Goal: Task Accomplishment & Management: Manage account settings

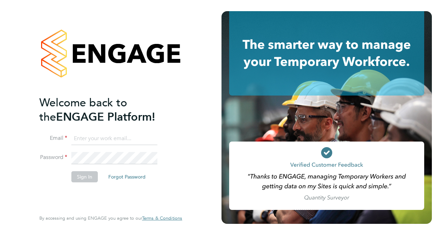
type input "dean.fisher@networkrail.co.uk"
click at [83, 173] on button "Sign In" at bounding box center [84, 176] width 26 height 11
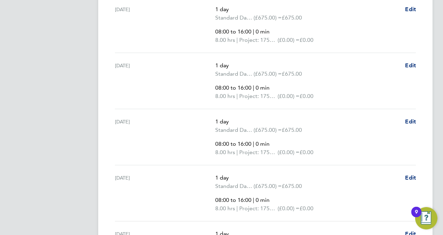
click at [161, 154] on div "[DATE]" at bounding box center [165, 136] width 100 height 39
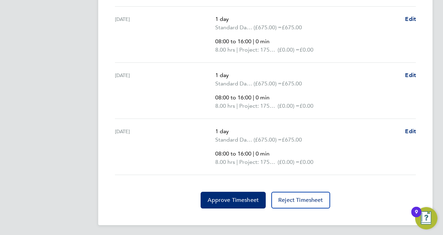
drag, startPoint x: 439, startPoint y: 76, endPoint x: 439, endPoint y: 169, distance: 93.3
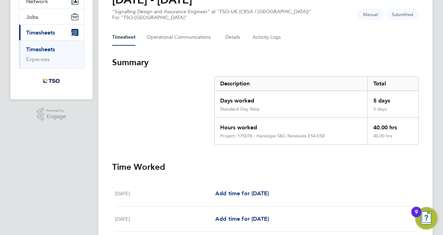
scroll to position [75, 0]
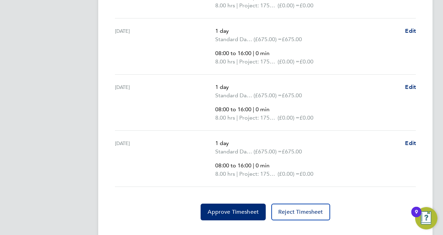
scroll to position [399, 0]
click at [231, 208] on span "Approve Timesheet" at bounding box center [233, 211] width 51 height 7
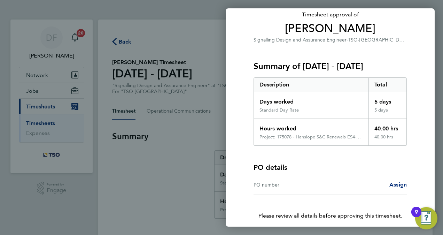
scroll to position [77, 0]
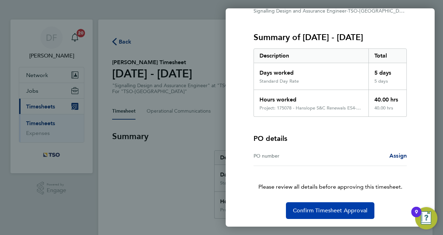
click at [334, 212] on span "Confirm Timesheet Approval" at bounding box center [330, 210] width 75 height 7
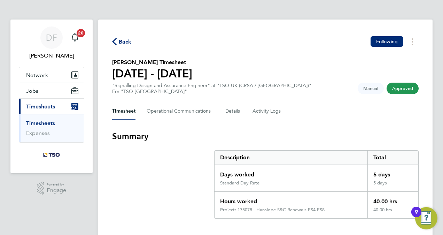
click at [48, 121] on link "Timesheets" at bounding box center [40, 123] width 29 height 7
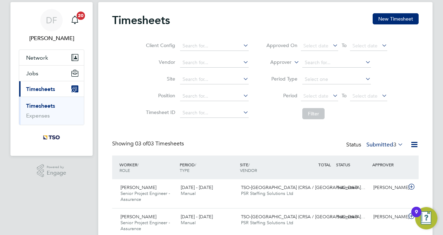
scroll to position [73, 0]
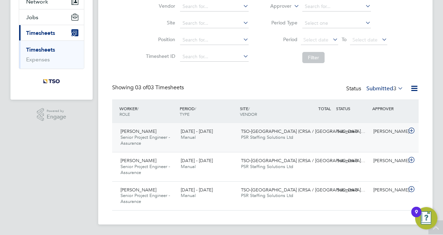
click at [138, 138] on span "Senior Project Engineer - Assurance" at bounding box center [145, 140] width 49 height 12
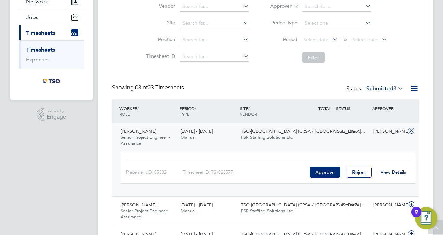
click at [391, 169] on link "View Details" at bounding box center [393, 172] width 25 height 6
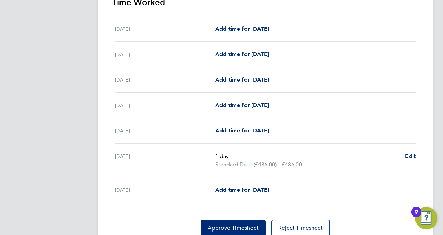
scroll to position [239, 0]
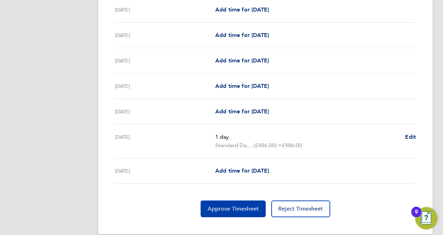
click at [238, 200] on button "Approve Timesheet" at bounding box center [233, 208] width 65 height 17
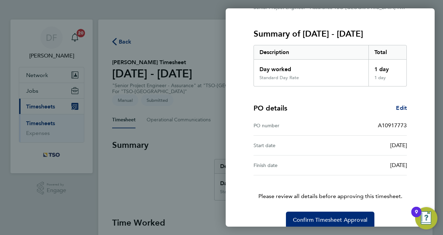
scroll to position [90, 0]
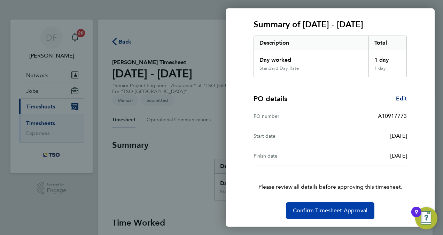
click at [334, 207] on span "Confirm Timesheet Approval" at bounding box center [330, 210] width 75 height 7
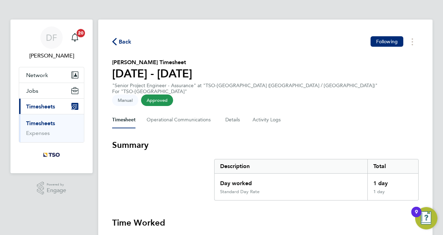
click at [50, 119] on ul "Timesheets Expenses" at bounding box center [51, 128] width 65 height 28
click at [53, 123] on link "Timesheets" at bounding box center [40, 123] width 29 height 7
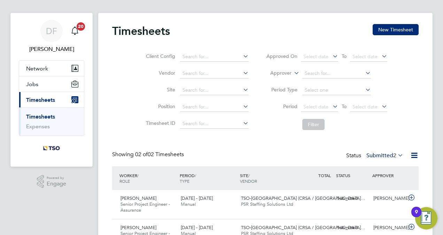
scroll to position [45, 0]
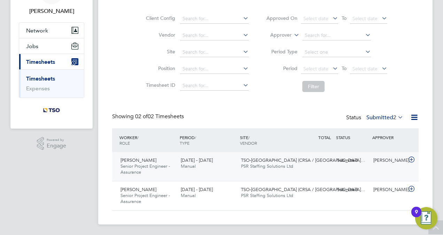
click at [181, 168] on span "Manual" at bounding box center [188, 166] width 15 height 6
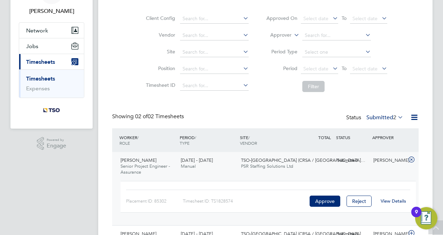
click at [396, 203] on div "View Details" at bounding box center [393, 200] width 34 height 11
click at [393, 197] on div "View Details" at bounding box center [393, 200] width 34 height 11
click at [395, 201] on link "View Details" at bounding box center [393, 201] width 25 height 6
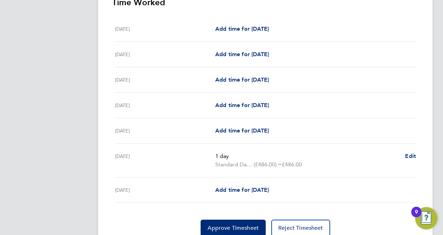
scroll to position [239, 0]
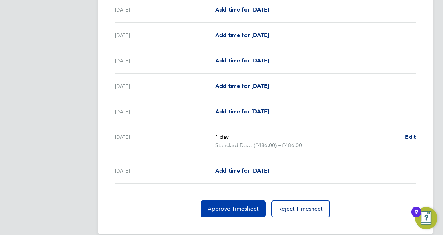
click at [231, 205] on span "Approve Timesheet" at bounding box center [233, 208] width 51 height 7
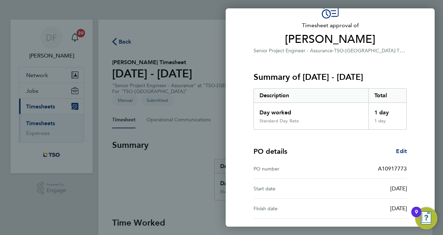
scroll to position [90, 0]
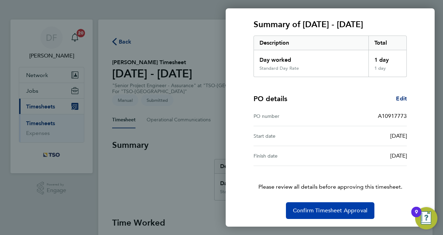
click at [317, 211] on span "Confirm Timesheet Approval" at bounding box center [330, 210] width 75 height 7
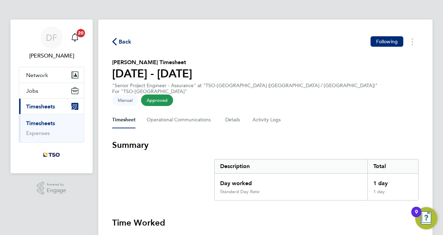
click at [50, 122] on link "Timesheets" at bounding box center [40, 123] width 29 height 7
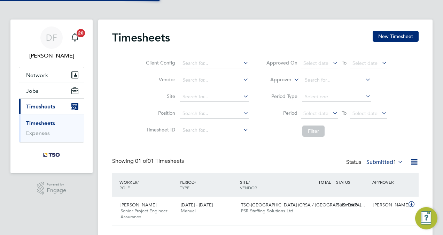
scroll to position [17, 60]
click at [169, 208] on span "Senior Project Engineer - Assurance" at bounding box center [145, 214] width 49 height 12
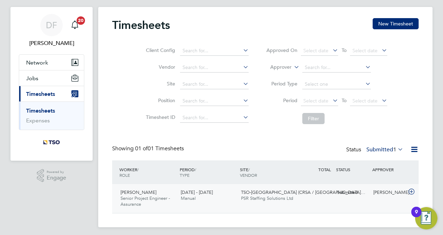
scroll to position [15, 0]
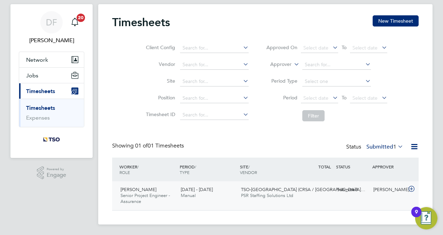
click at [267, 195] on span "PSR Staffing Solutions Ltd" at bounding box center [267, 195] width 52 height 6
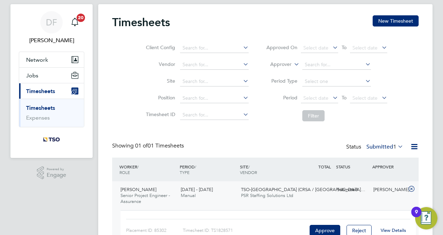
click at [398, 229] on link "View Details" at bounding box center [393, 230] width 25 height 6
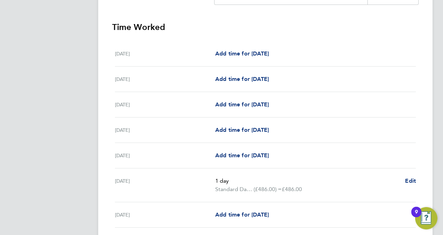
scroll to position [239, 0]
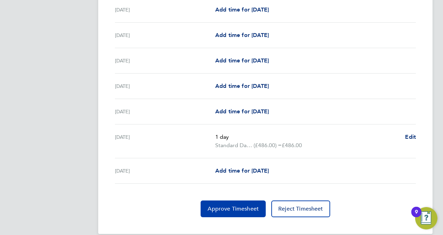
click at [233, 205] on span "Approve Timesheet" at bounding box center [233, 208] width 51 height 7
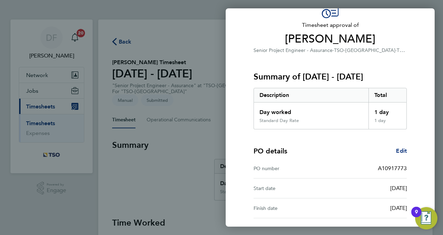
scroll to position [90, 0]
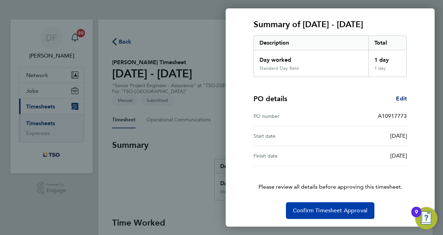
click at [345, 215] on button "Confirm Timesheet Approval" at bounding box center [330, 210] width 88 height 17
